Goal: Task Accomplishment & Management: Complete application form

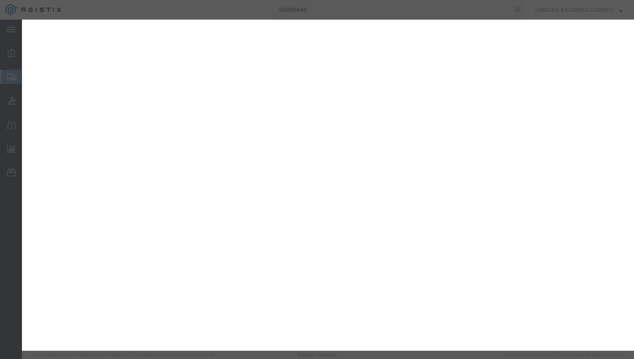
select select "YRPK"
select select
select select "92.5"
select select
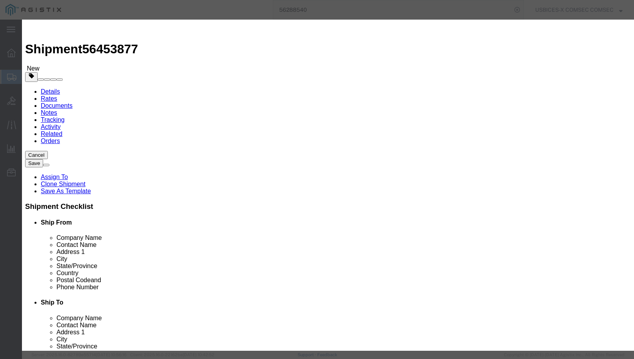
type textarea "GDIT-71407"
click input "text"
type input "3"
click input "text"
click textarea
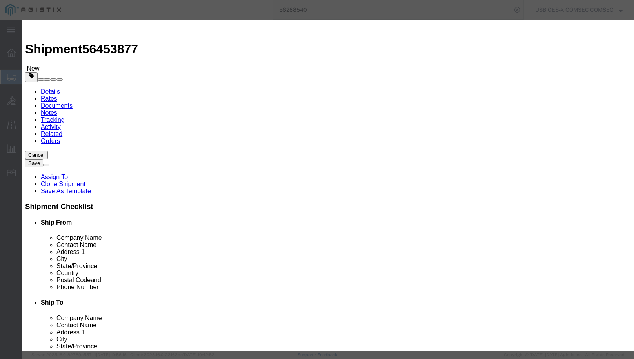
click input "text"
type input "29700.00"
click div "29700.00"
click select "Select Bag Barrels 100Board Feet Bottle Box Blister Pack Carats Can Capsule Car…"
click div "Commodity library"
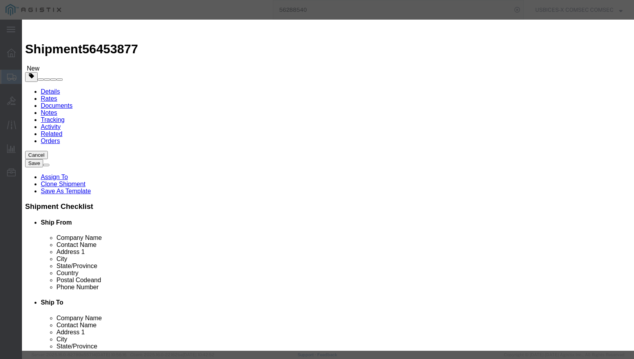
click button "Save & Close"
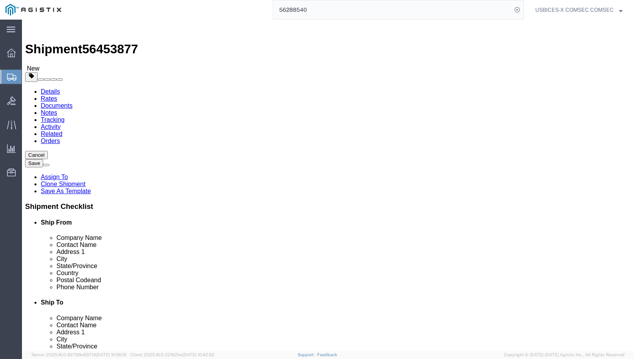
click button "Continue"
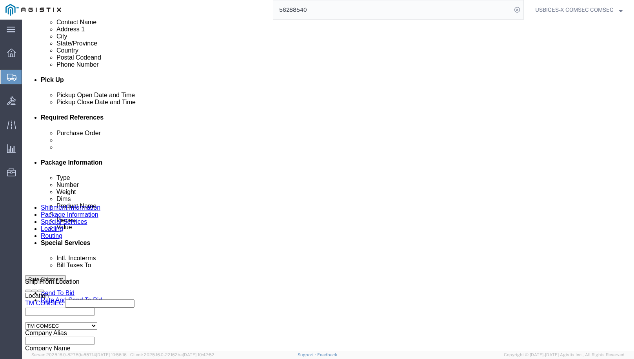
scroll to position [314, 0]
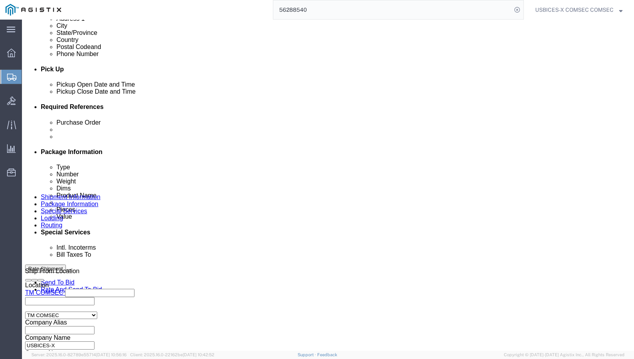
click select "Select Gift Personal Effects Repair/Warranty Return Sample Sold Temporary/Not S…"
click div "Billing Location Select Select My Profile Location Master Location [GEOGRAPHIC_…"
click select "Select Gift Personal Effects Repair/Warranty Return Sample Sold Temporary/Not S…"
click div "Billing Location Select Select My Profile Location Master Location [GEOGRAPHIC_…"
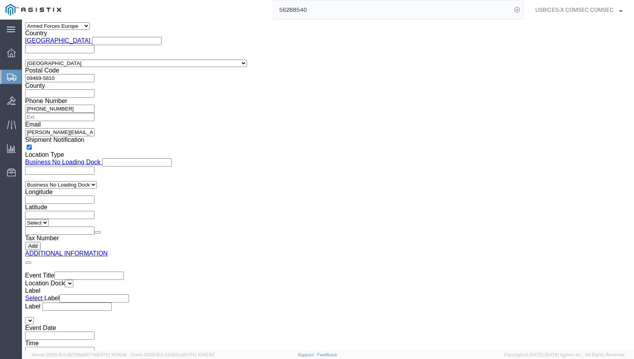
scroll to position [1155, 0]
click button "Rate Shipment"
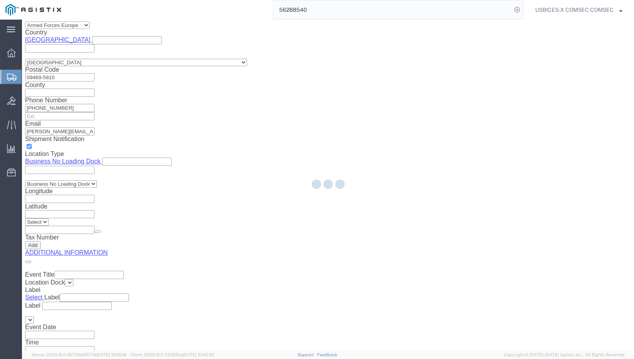
select select
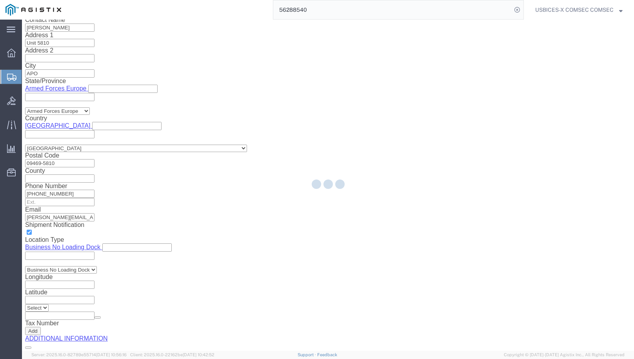
select select "COSTCENTER"
select select "43968"
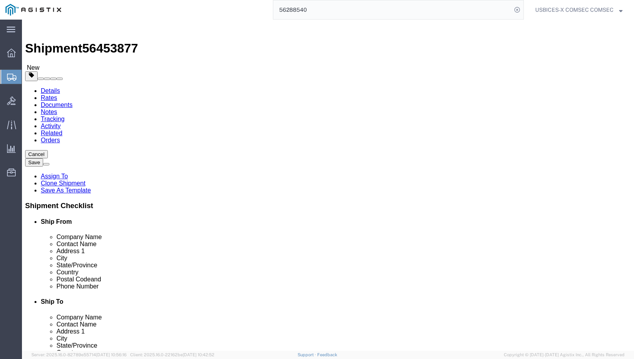
scroll to position [0, 0]
click link "Details"
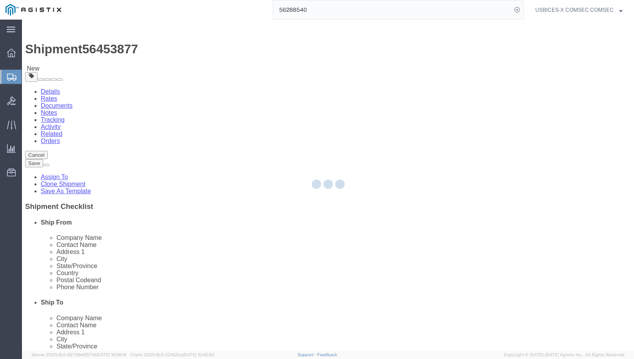
select select "59251"
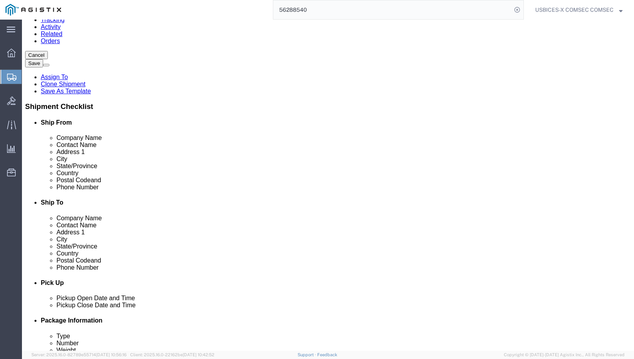
scroll to position [118, 0]
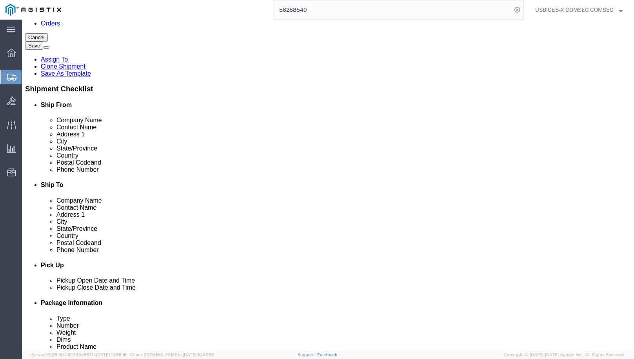
click link "ADDITIONAL INFORMATION"
click icon
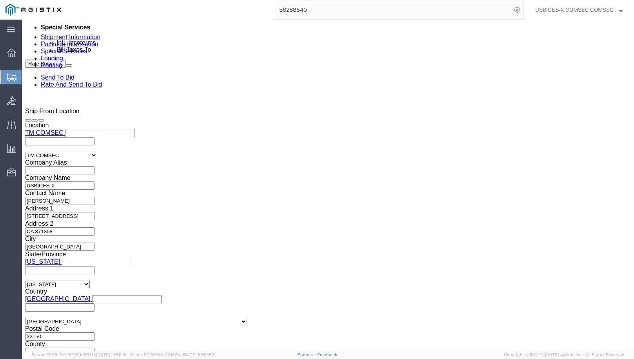
scroll to position [481, 0]
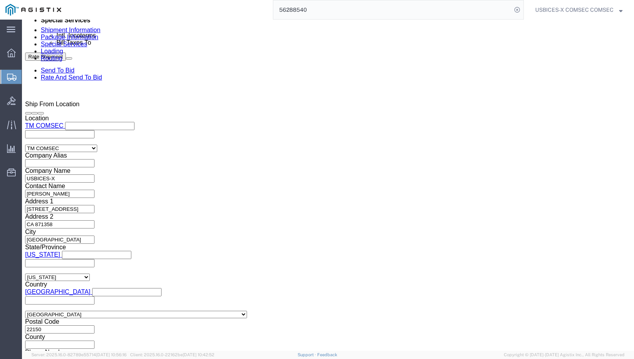
click link "Rates"
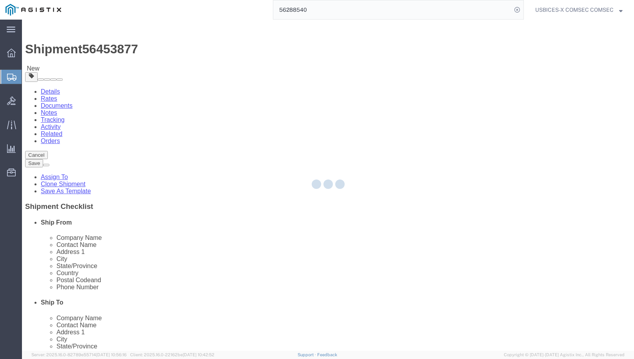
select select "59251"
select select
select select "COSTCENTER"
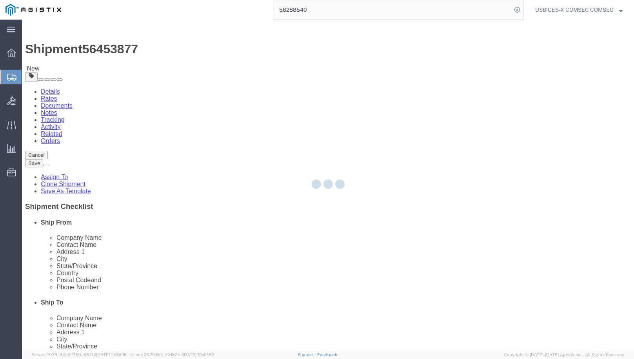
select select "43968"
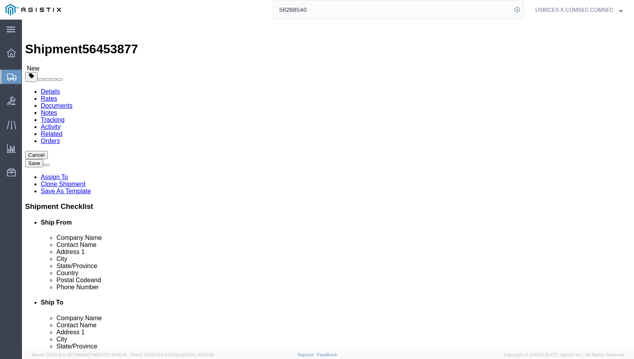
click span "Postal Code"
click link "Details"
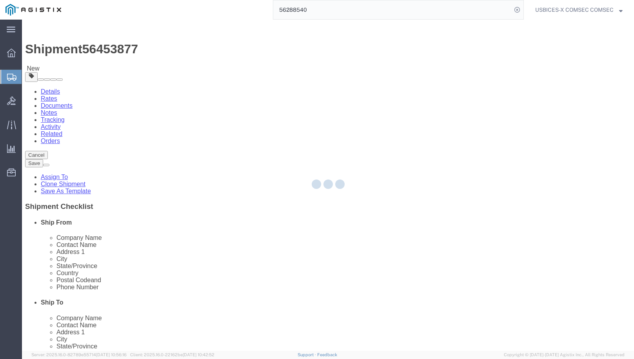
select select "59251"
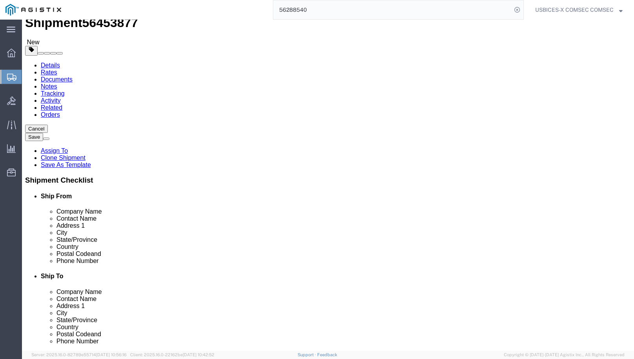
scroll to position [39, 0]
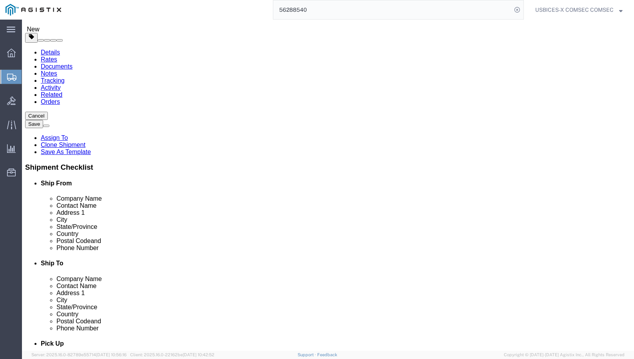
click input "APO"
drag, startPoint x: 348, startPoint y: 210, endPoint x: 331, endPoint y: 212, distance: 17.0
click input "09469-5810"
type input "09469"
drag, startPoint x: 384, startPoint y: 225, endPoint x: 300, endPoint y: 226, distance: 83.5
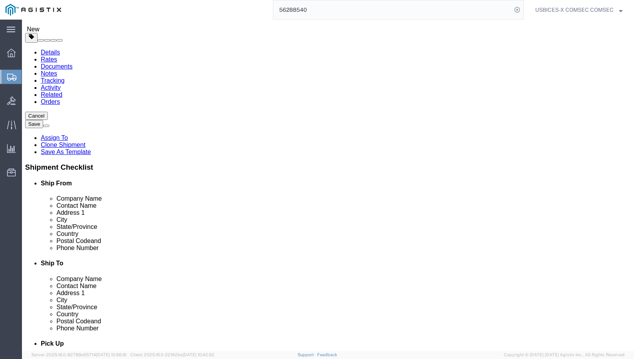
click div "Phone Number [PHONE_NUMBER]"
type input "[PHONE_NUMBER]"
click div "Shipment Notification"
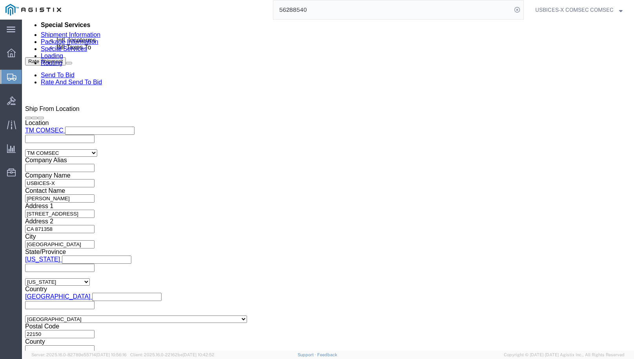
scroll to position [481, 0]
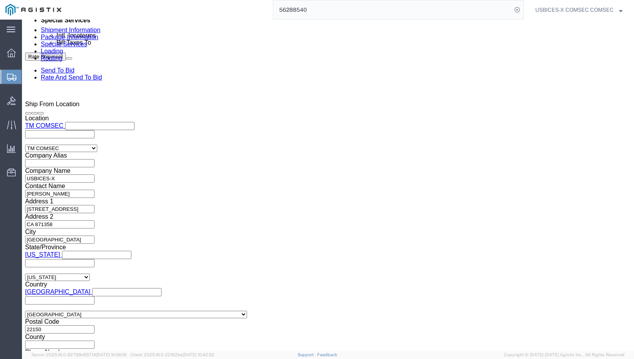
click button "Continue"
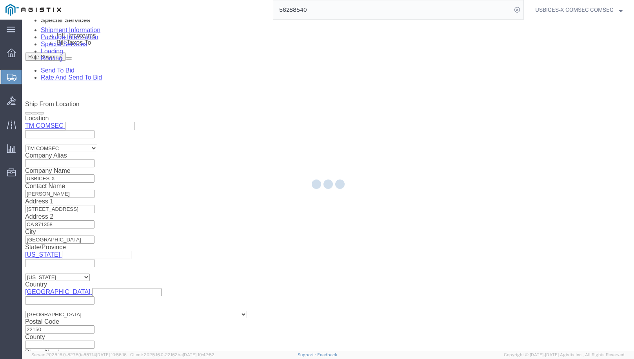
scroll to position [0, 0]
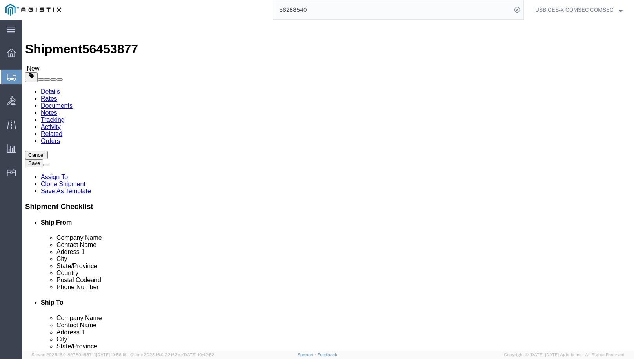
click button "Continue"
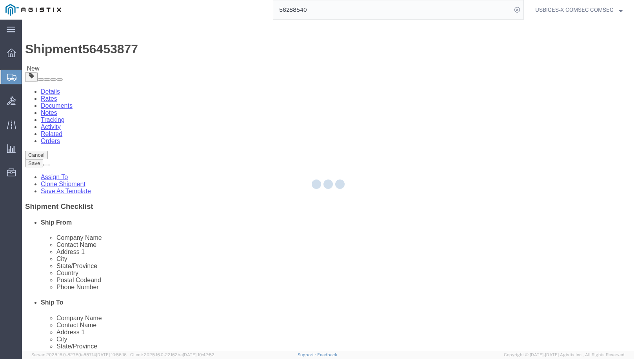
select select
select select "COSTCENTER"
select select "43968"
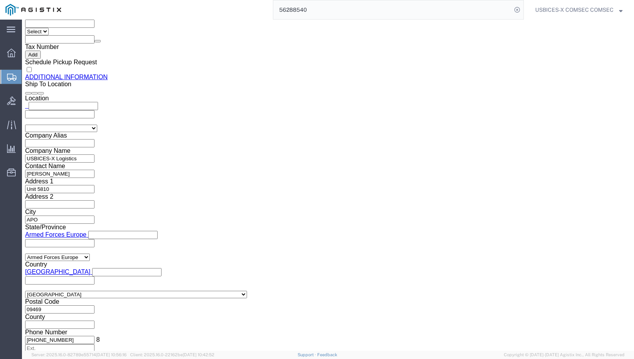
scroll to position [920, 0]
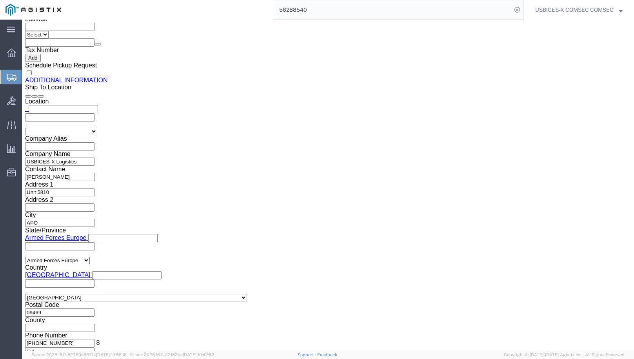
click button "Rate Shipment"
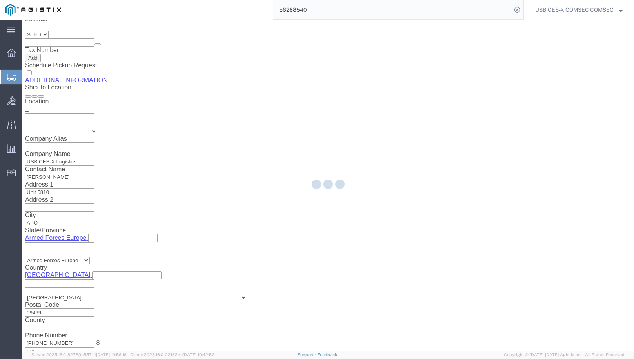
select select
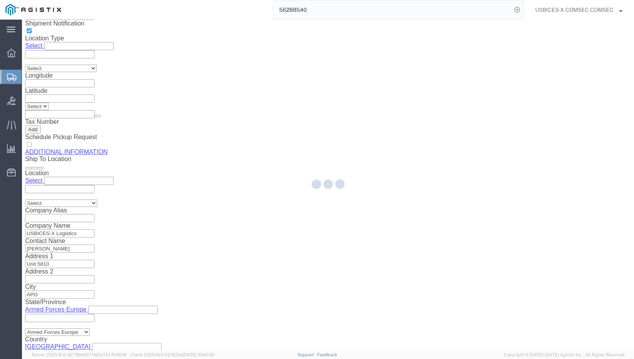
select select "COSTCENTER"
select select "43968"
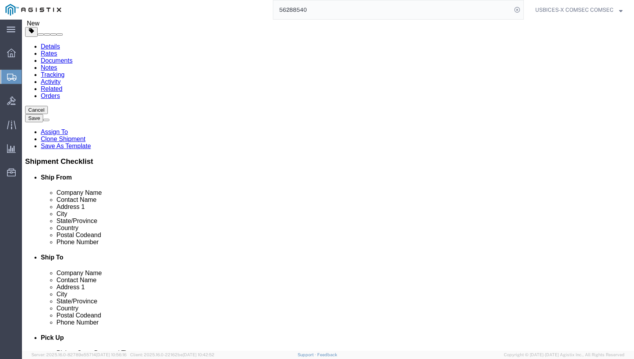
scroll to position [0, 0]
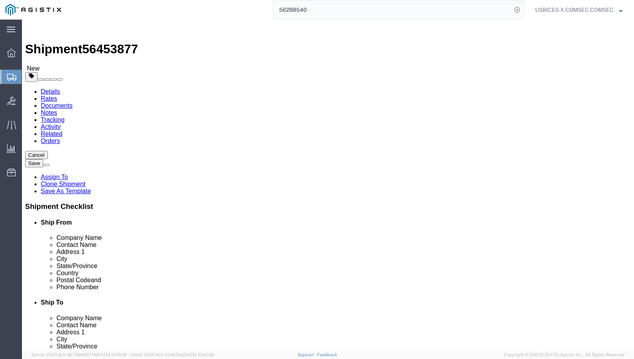
click link "Package Information"
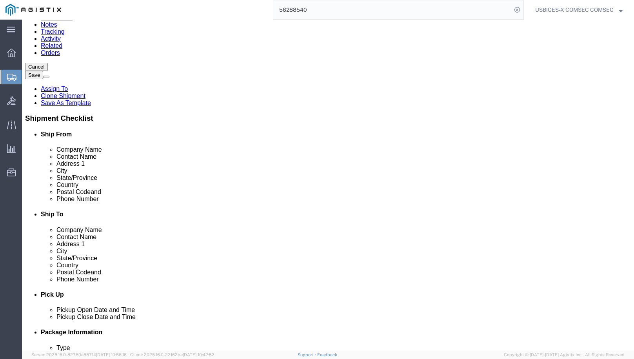
scroll to position [91, 0]
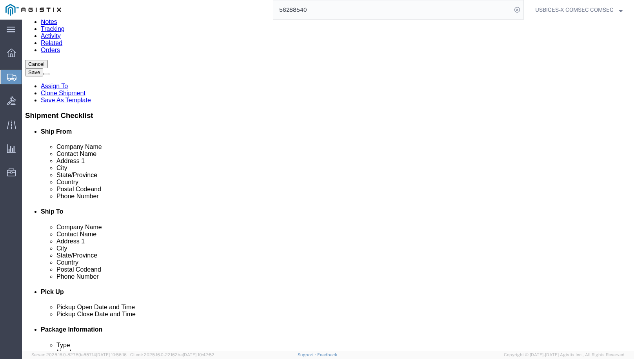
click dd "3.00 Each"
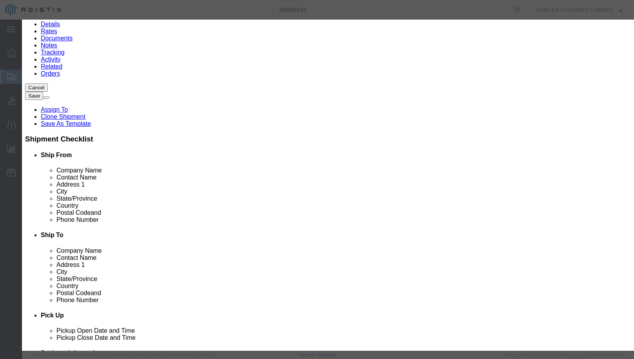
scroll to position [157, 0]
click select "Select ATF BIS DEA EPA FDA FTR ITAR OFAC Other (OPA)"
select select "ITAR"
click select "Select ATF BIS DEA EPA FDA FTR ITAR OFAC Other (OPA)"
click select "Select 123.11B 123.12 123.13 123.16B1 123.16B2 123.16B3 123.16B4 123.16B5 123.1…"
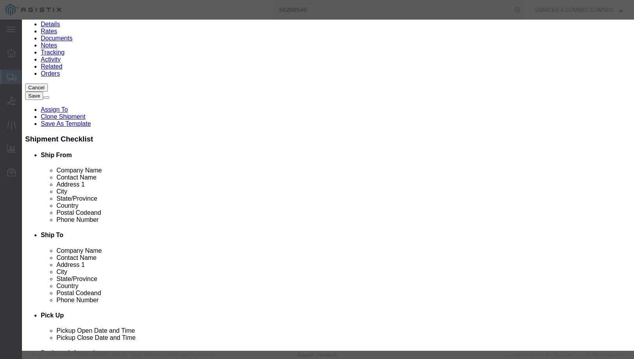
select select "126.4B1"
click select "Select 123.11B 123.12 123.13 123.16B1 123.16B2 123.16B3 123.16B4 123.16B5 123.1…"
click icon
click input "text"
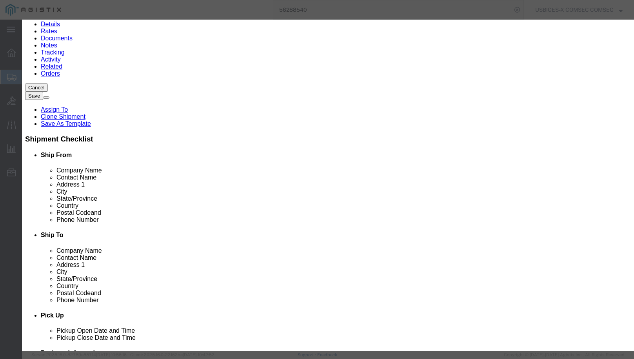
type input "X20250811"
click input "checkbox"
checkbox input "true"
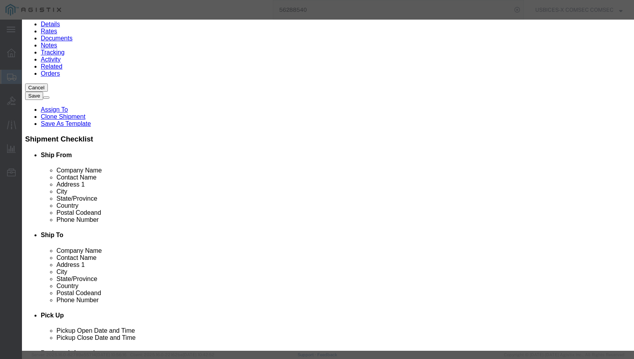
scroll to position [169, 0]
click link "Export - US"
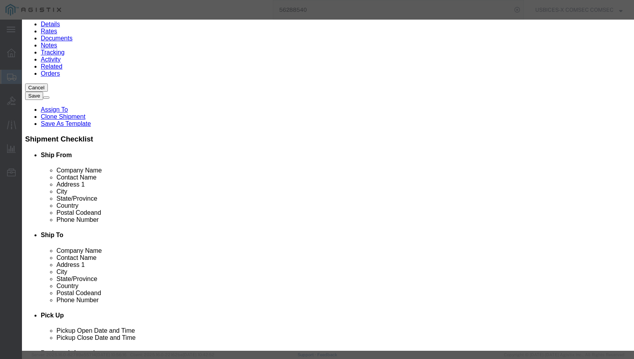
click select "Select ATF BIS DEA EPA FDA FTR ITAR OFAC Other (OPA)"
paste input "[CREDIT_CARD_NUMBER]"
type input "[CREDIT_CARD_NUMBER]"
click button "Save & Close"
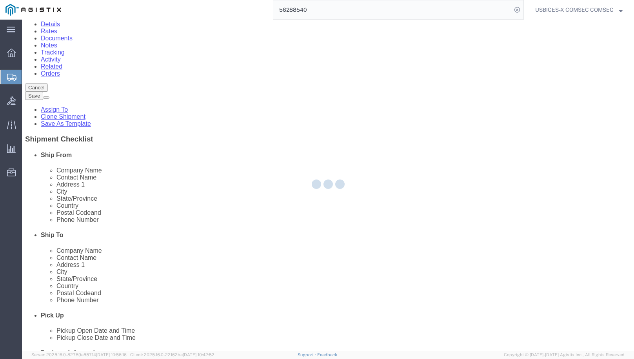
scroll to position [67, 0]
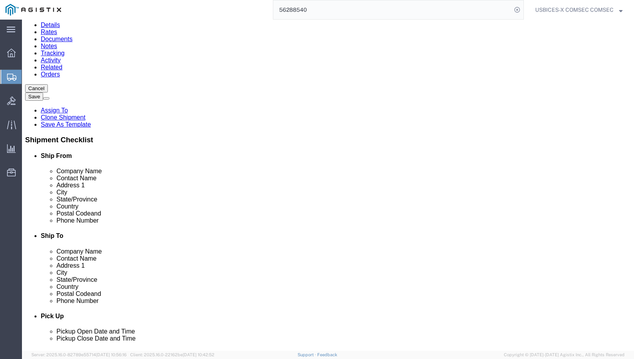
click link "Details"
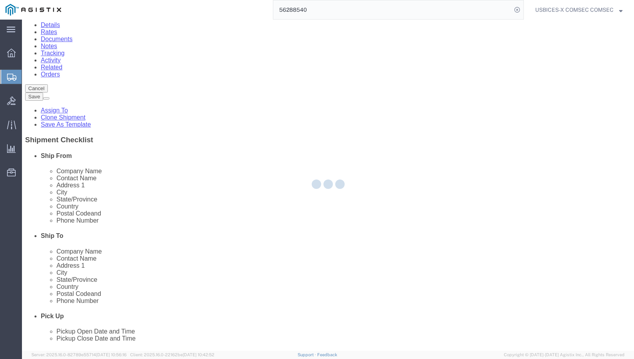
select select "59251"
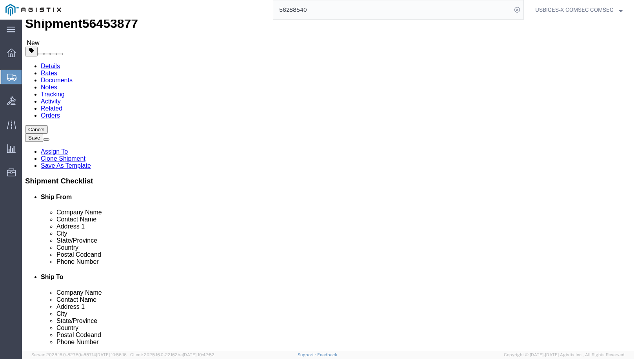
scroll to position [39, 0]
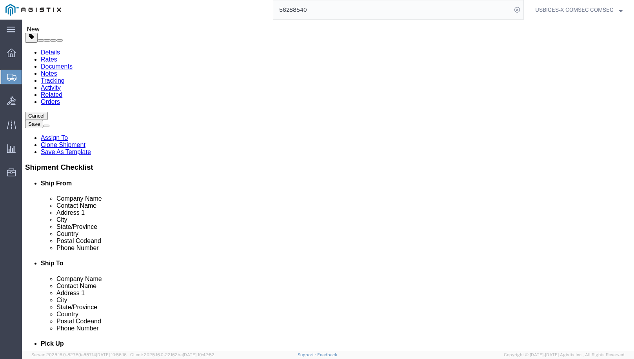
select select "34233"
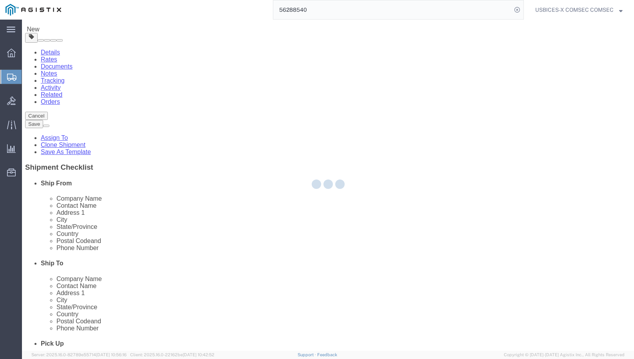
type input "USBICES-X"
type input "[PERSON_NAME]"
type input "US BICES-X LOGISTICS"
type input "[STREET_ADDRESS]"
type input "[GEOGRAPHIC_DATA]"
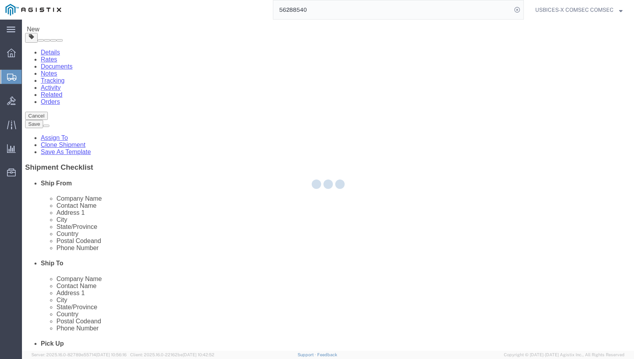
type input "33607"
type input "[PHONE_NUMBER]"
type input "[PERSON_NAME][EMAIL_ADDRESS][DOMAIN_NAME]"
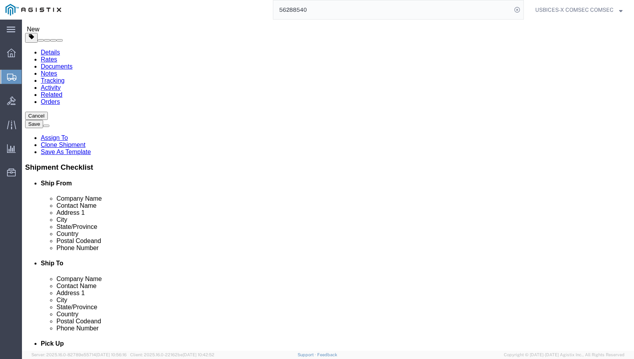
select select "FL"
select select "59251"
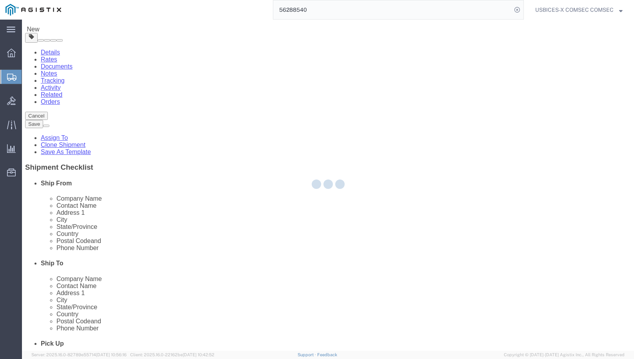
type input "[PERSON_NAME]"
type input "[STREET_ADDRESS]"
type input "CA 871358"
type input "[GEOGRAPHIC_DATA]"
type input "22150"
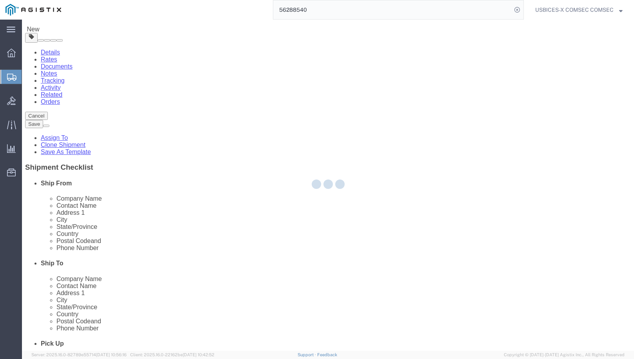
type input "[PHONE_NUMBER]"
type input "[PERSON_NAME][EMAIL_ADDRESS][PERSON_NAME][DOMAIN_NAME]"
select select "VA"
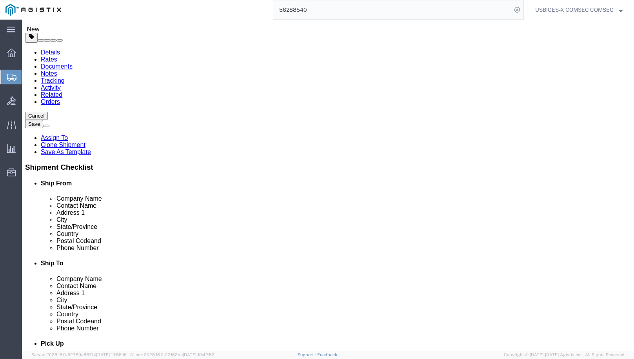
scroll to position [78, 0]
select select "34240"
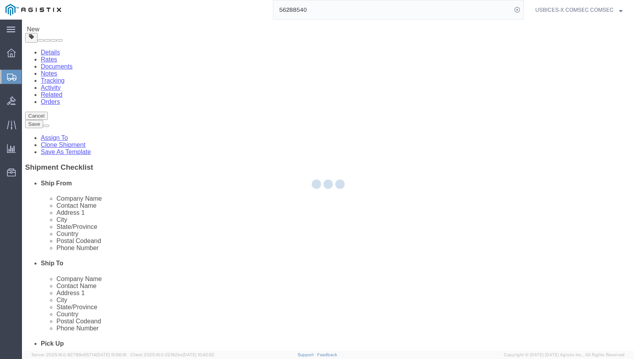
type input "[PERSON_NAME]"
type input "RAF Molesworth"
type input "Bldg. 84"
type input "Huntingdon"
select select
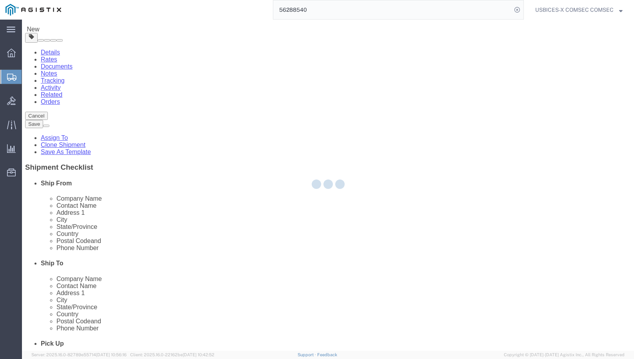
type input "PE28 5AG"
type input "[PHONE_NUMBER]"
type input "[PERSON_NAME][EMAIL_ADDRESS][PERSON_NAME][DOMAIN_NAME]"
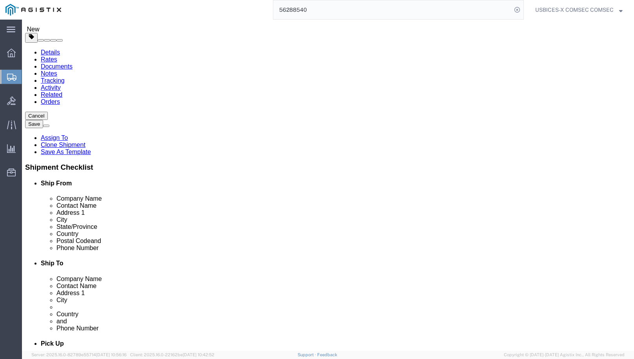
click button "Save"
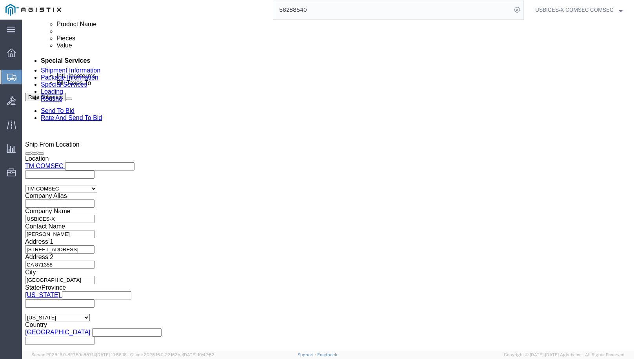
scroll to position [488, 0]
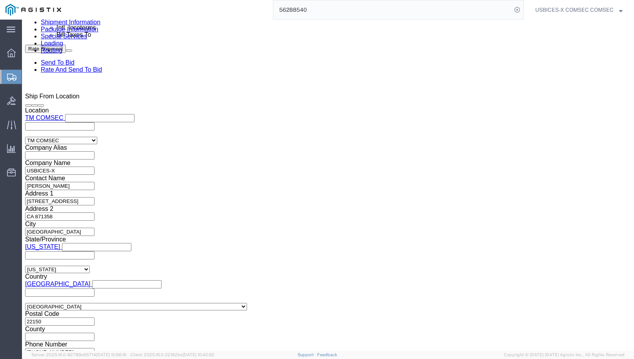
click button "Continue"
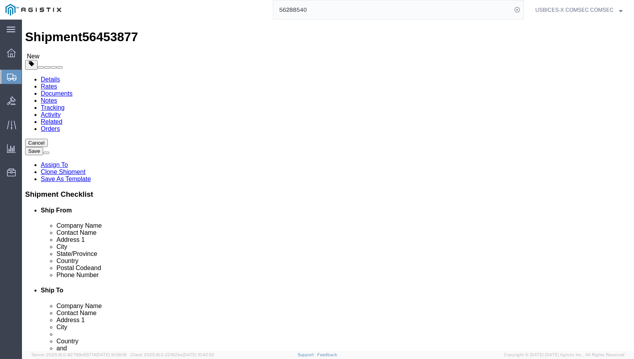
scroll to position [19, 0]
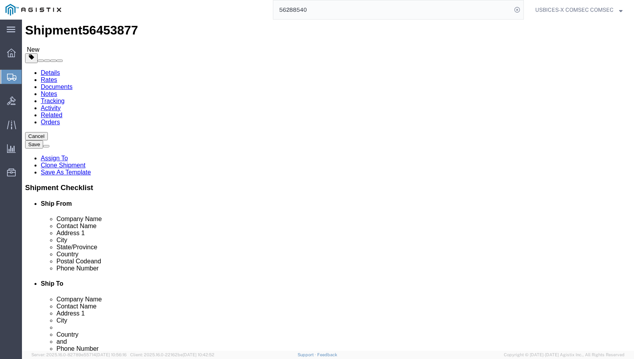
drag, startPoint x: 134, startPoint y: 159, endPoint x: 115, endPoint y: 158, distance: 19.2
click div "Length 22.00 x Width 18.00 x Height 16.00 Select cm ft in"
type input "2"
type input "22"
type input "12"
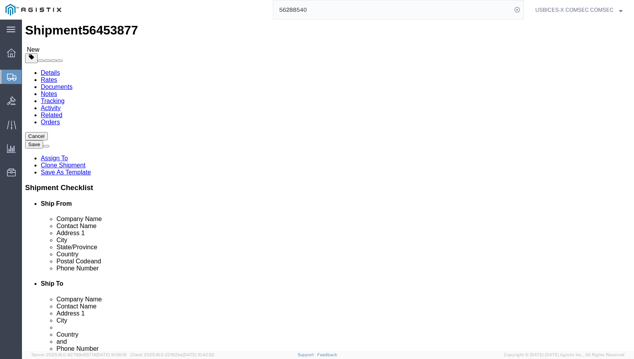
drag, startPoint x: 108, startPoint y: 176, endPoint x: 75, endPoint y: 175, distance: 32.9
click div "Weight 35.00 Select kgs lbs Ship. t°"
type input "21.5"
click dd "29700.00 USD"
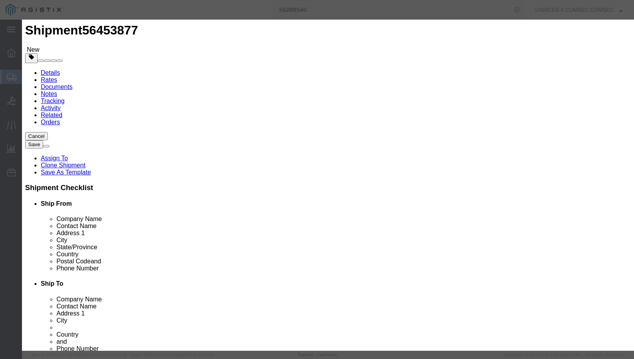
click button "Save & Close"
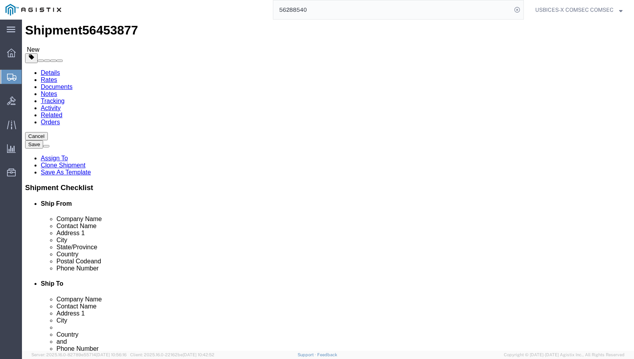
click button "Rate Shipment"
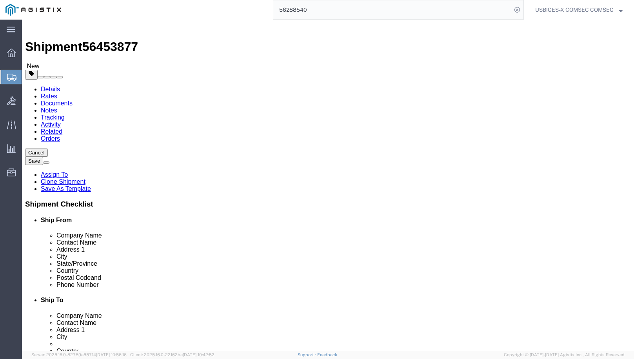
scroll to position [0, 0]
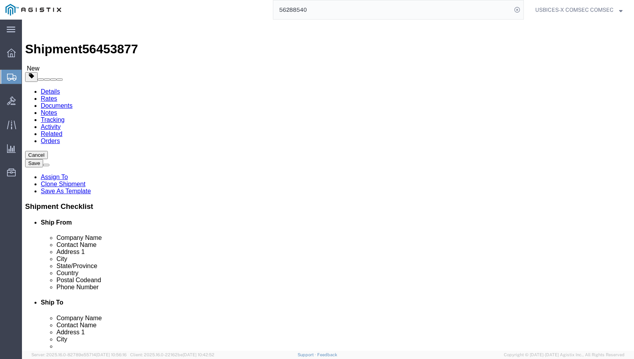
click icon
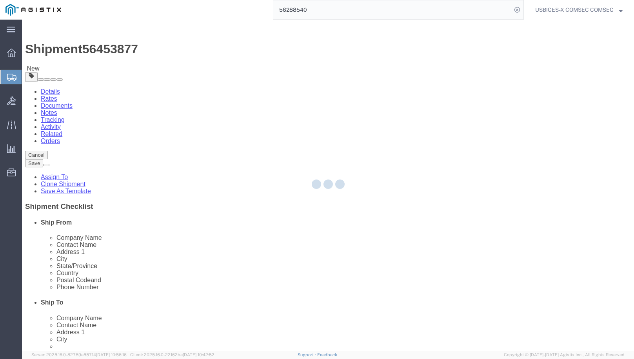
select select
select select "COSTCENTER"
select select "43968"
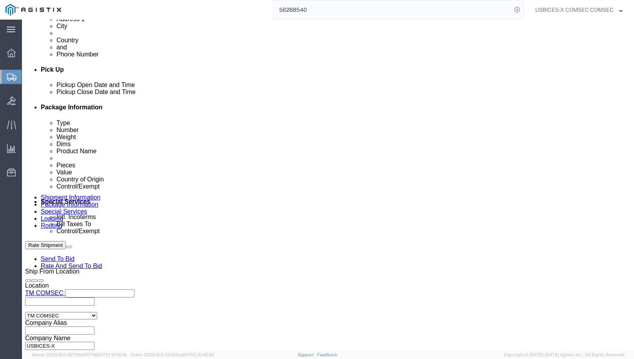
scroll to position [314, 0]
click select "Select Carriage Insurance Paid Carriage Paid To Cost and Freight Cost Insurance…"
select select "DDP"
click select "Select Carriage Insurance Paid Carriage Paid To Cost and Freight Cost Insurance…"
select select "SHIP"
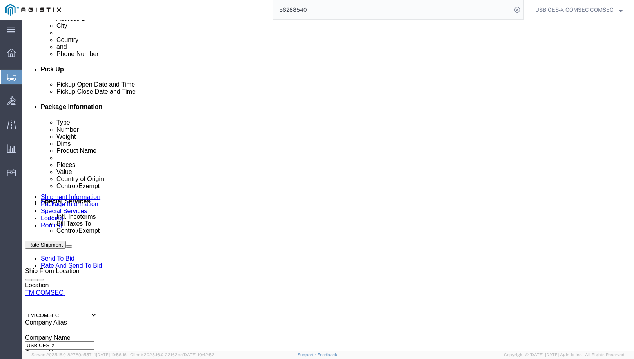
select select "SHIP"
click select "Select Recipient Account Sender/Shipper Third Party Account"
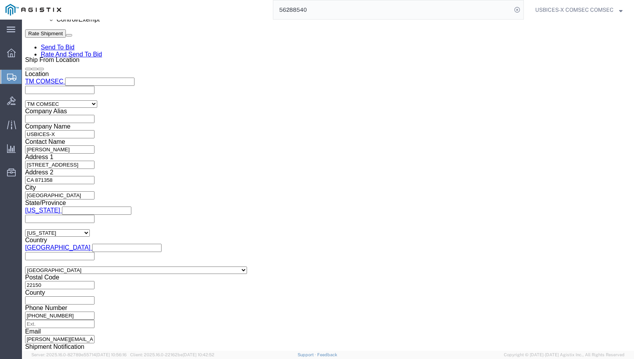
scroll to position [549, 0]
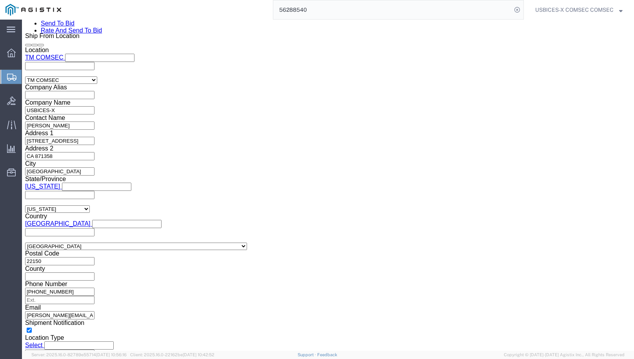
click select "Select ATF BIS DEA EPA FDA FTR ITAR OFAC Other (OPA)"
select select "ITAR"
click select "Select ATF BIS DEA EPA FDA FTR ITAR OFAC Other (OPA)"
click select "Select 123.11B 123.12 123.13 123.16B1 123.16B2 123.16B3 123.16B4 123.16B5 123.1…"
select select "126.4B1"
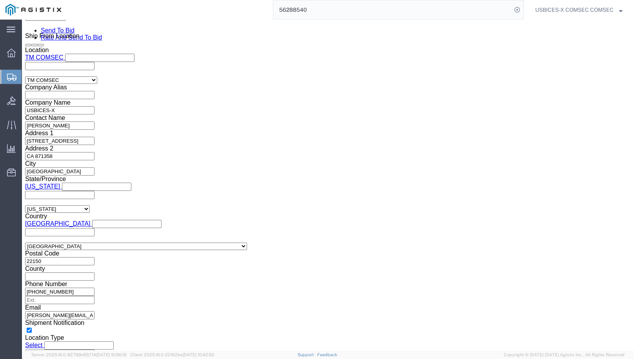
click select "Select 123.11B 123.12 123.13 123.16B1 123.16B2 123.16B3 123.16B4 123.16B5 123.1…"
click input "text"
click button "Save"
click input "text"
type input "X20250811000000"
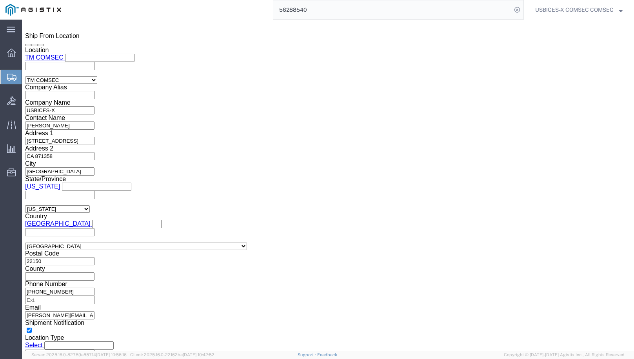
click button "Save"
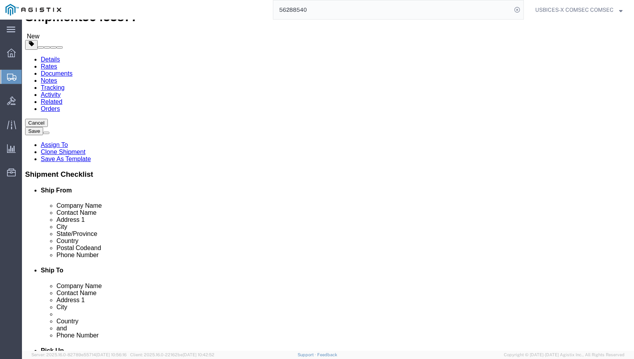
scroll to position [0, 0]
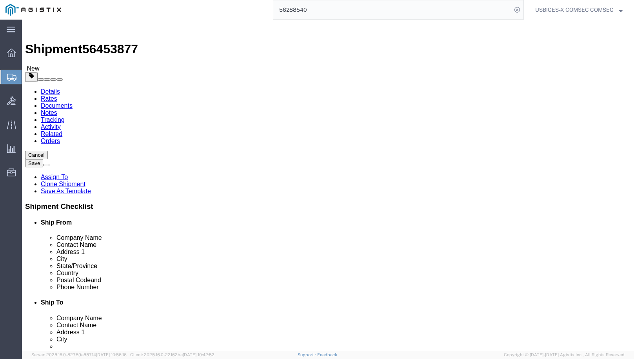
click button "Rate Shipment"
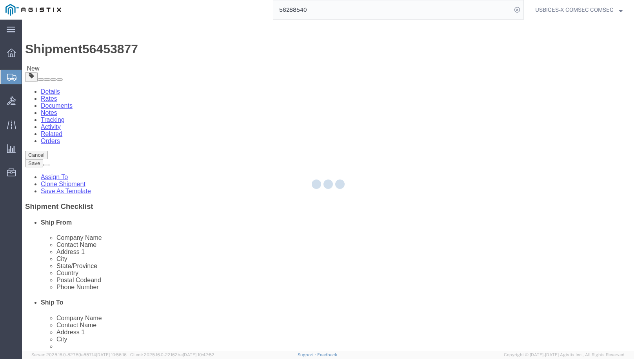
select select
select select "COSTCENTER"
select select "43968"
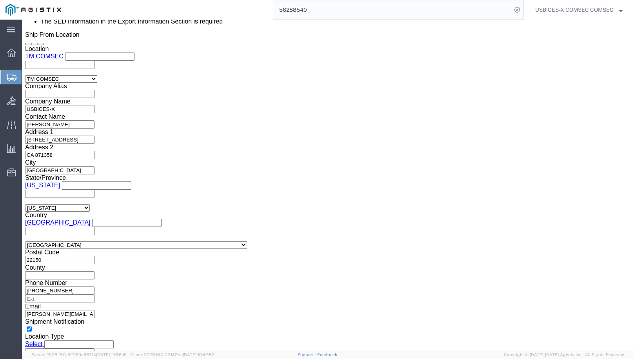
scroll to position [588, 0]
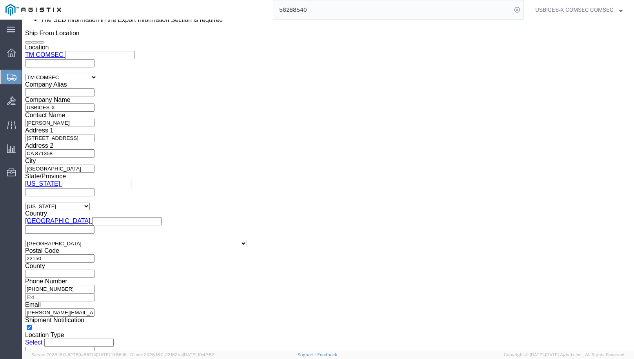
click select "Select AES-Direct EEI Carrier File EEI EEI Exempt"
select select "EXEM"
click select "Select AES-Direct EEI Carrier File EEI EEI Exempt"
click button "Rate Shipment"
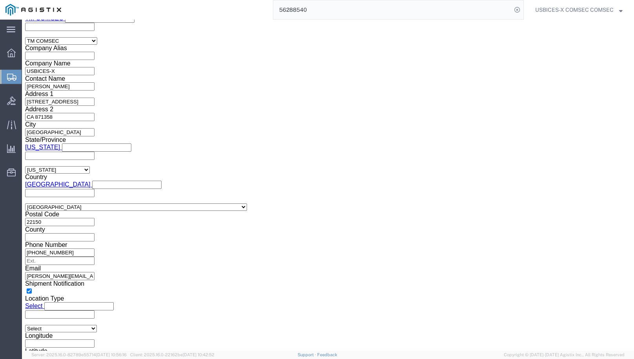
scroll to position [556, 0]
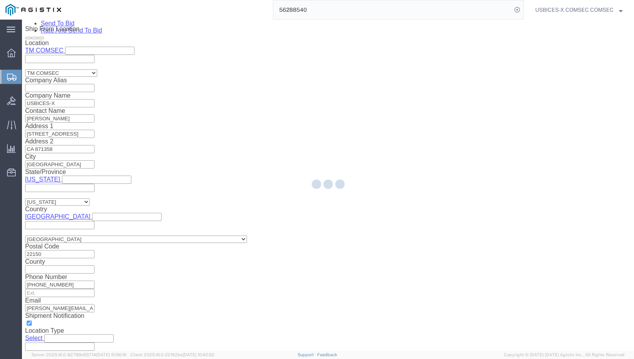
select select
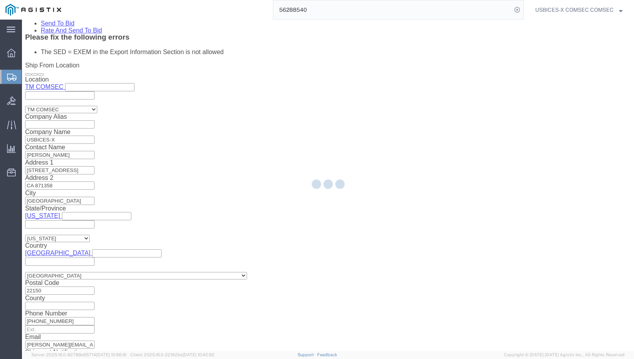
select select "COSTCENTER"
select select "43968"
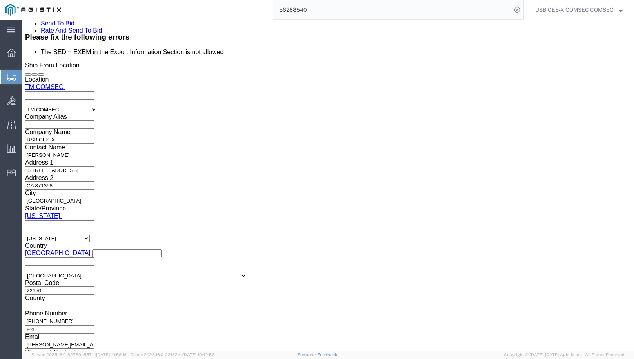
click select "Select AES-Direct EEI Carrier File EEI EEI Exempt"
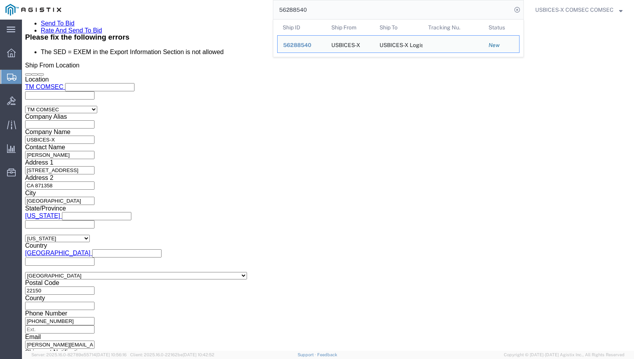
drag, startPoint x: 306, startPoint y: 9, endPoint x: 241, endPoint y: 4, distance: 65.6
click at [237, 2] on div "56288540 Ship ID Ship From Ship To Tracking Nu. Status Ship ID 56288540 Ship Fr…" at bounding box center [295, 10] width 457 height 20
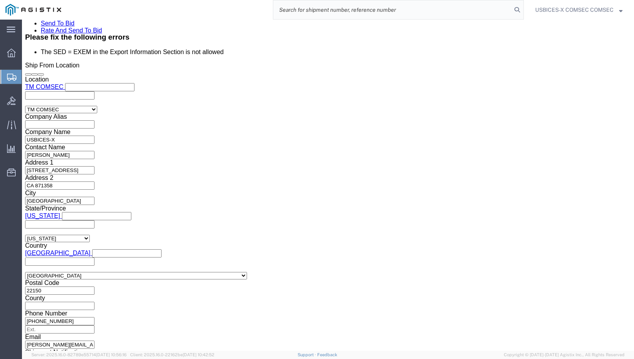
drag, startPoint x: 361, startPoint y: 260, endPoint x: 331, endPoint y: 263, distance: 30.7
click input "X20250811000000"
drag, startPoint x: 357, startPoint y: 259, endPoint x: 343, endPoint y: 261, distance: 13.9
click input "X20250811000000"
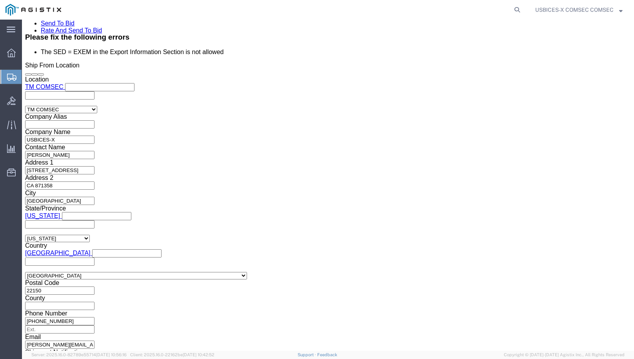
type input "X20250811003039"
click select "Select AES-Direct EEI Carrier File EEI EEI Exempt"
select select
click select "Select AES-Direct EEI Carrier File EEI EEI Exempt"
click button "Save"
